Goal: Information Seeking & Learning: Understand process/instructions

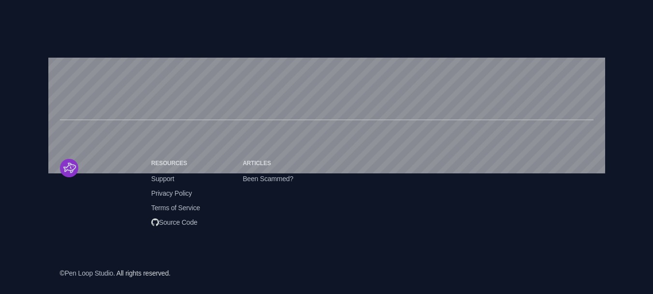
scroll to position [1235, 0]
click at [173, 195] on span "Privacy Policy" at bounding box center [171, 193] width 41 height 11
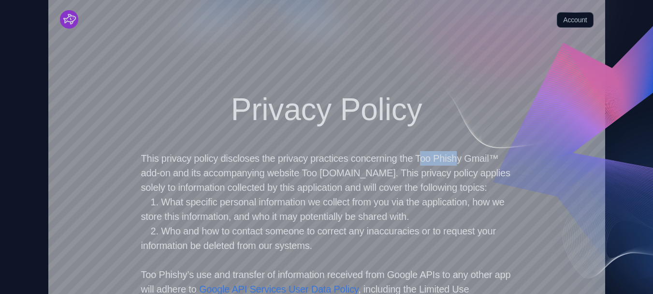
drag, startPoint x: 441, startPoint y: 157, endPoint x: 482, endPoint y: 158, distance: 40.6
click at [482, 158] on p "This privacy policy discloses the privacy practices concerning the Too Phishy G…" at bounding box center [326, 173] width 371 height 44
click at [437, 158] on p "This privacy policy discloses the privacy practices concerning the Too Phishy G…" at bounding box center [326, 173] width 371 height 44
drag, startPoint x: 439, startPoint y: 158, endPoint x: 493, endPoint y: 154, distance: 54.3
click at [493, 154] on p "This privacy policy discloses the privacy practices concerning the Too Phishy G…" at bounding box center [326, 173] width 371 height 44
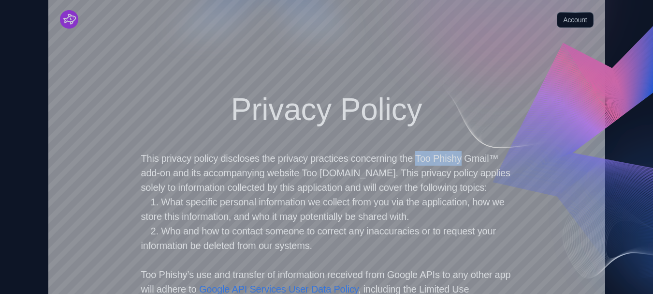
copy p "Too Phishy"
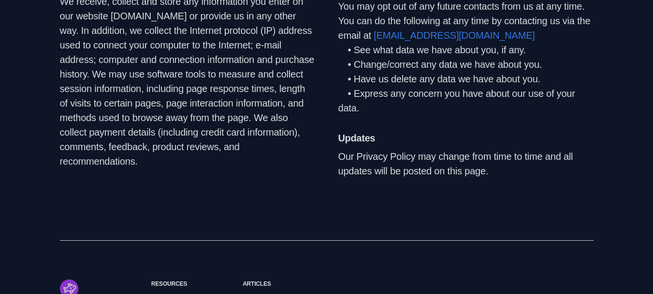
scroll to position [967, 0]
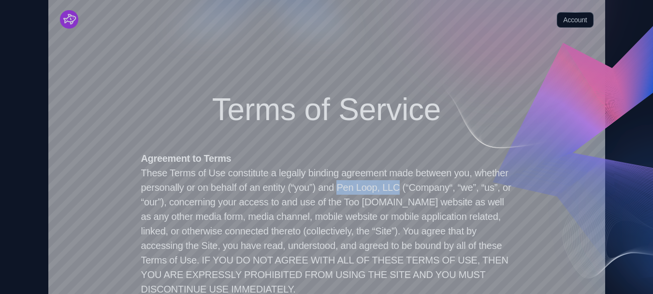
drag, startPoint x: 391, startPoint y: 189, endPoint x: 463, endPoint y: 185, distance: 72.6
copy p "Pen Loop, LLC"
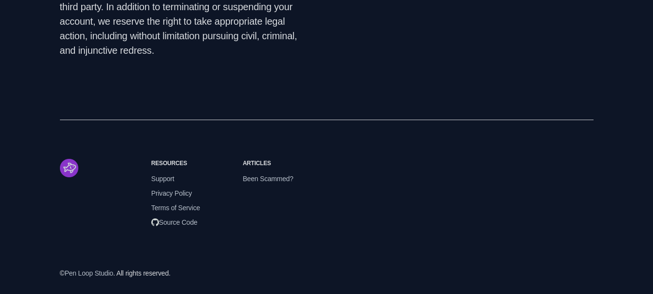
scroll to position [3486, 0]
